Goal: Task Accomplishment & Management: Manage account settings

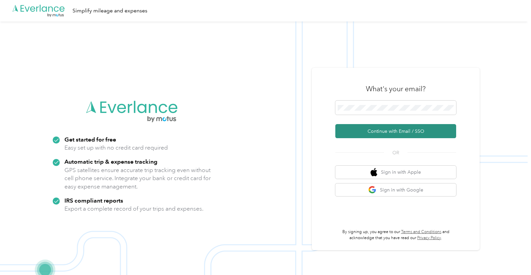
click at [407, 132] on button "Continue with Email / SSO" at bounding box center [395, 131] width 121 height 14
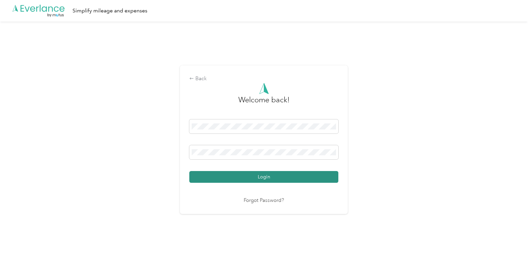
click at [301, 177] on button "Login" at bounding box center [263, 177] width 149 height 12
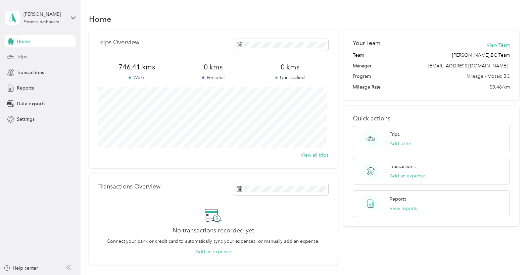
click at [44, 54] on div "Trips" at bounding box center [40, 57] width 70 height 12
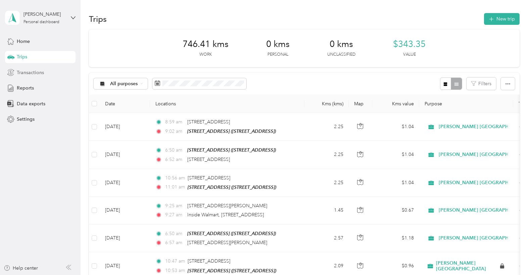
click at [35, 72] on span "Transactions" at bounding box center [30, 72] width 27 height 7
